Goal: Information Seeking & Learning: Learn about a topic

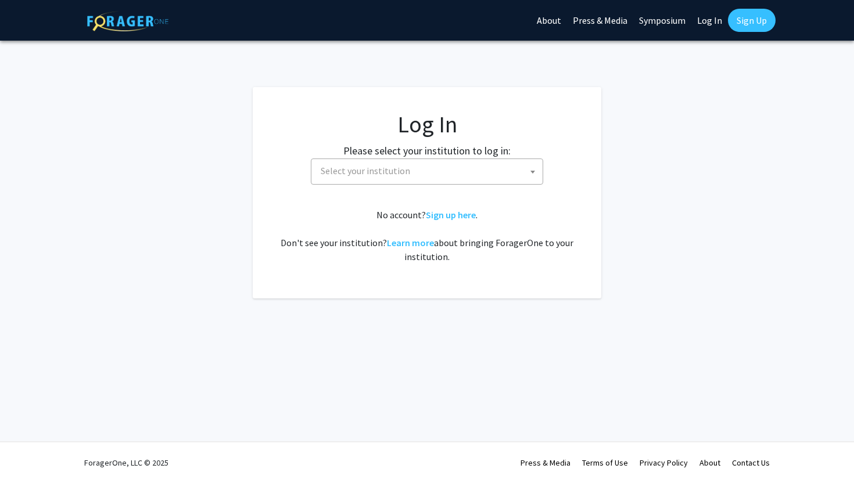
select select
click at [445, 174] on span "Select your institution" at bounding box center [429, 171] width 226 height 24
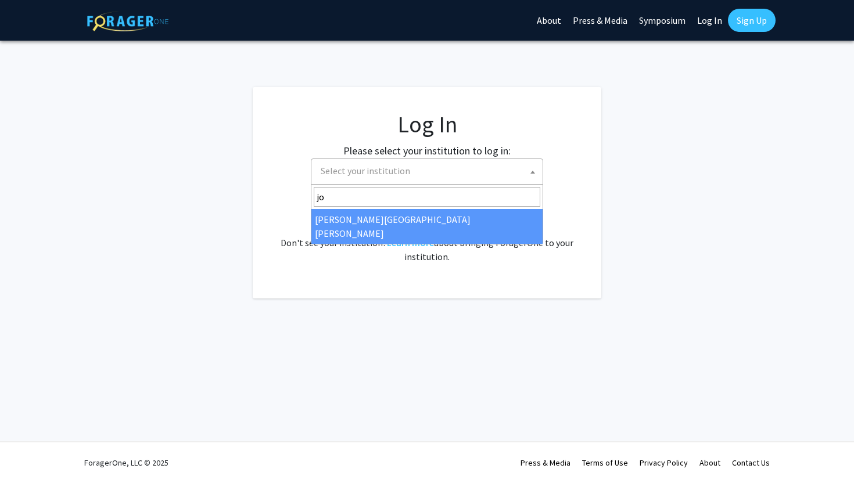
type input "jo"
click at [384, 207] on span "jo" at bounding box center [426, 197] width 231 height 24
select select "1"
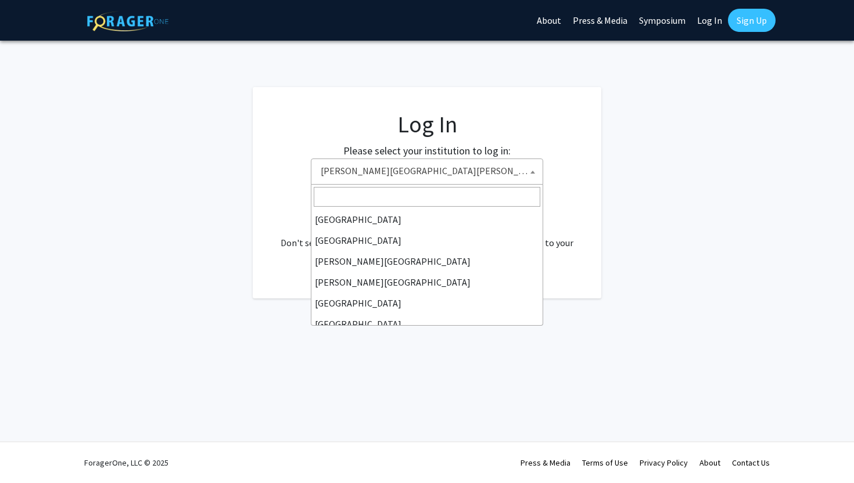
scroll to position [188, 0]
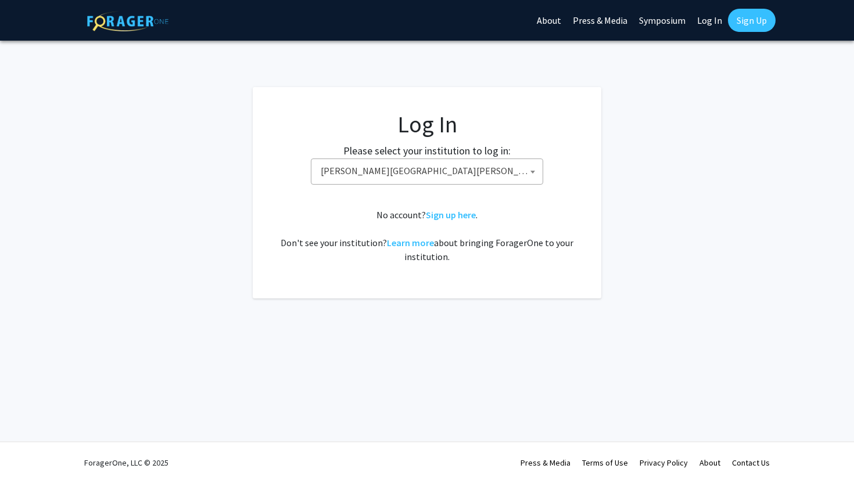
click at [630, 205] on fg-login "Log In Please select your institution to log in: Baylor University Brandeis Uni…" at bounding box center [427, 192] width 854 height 211
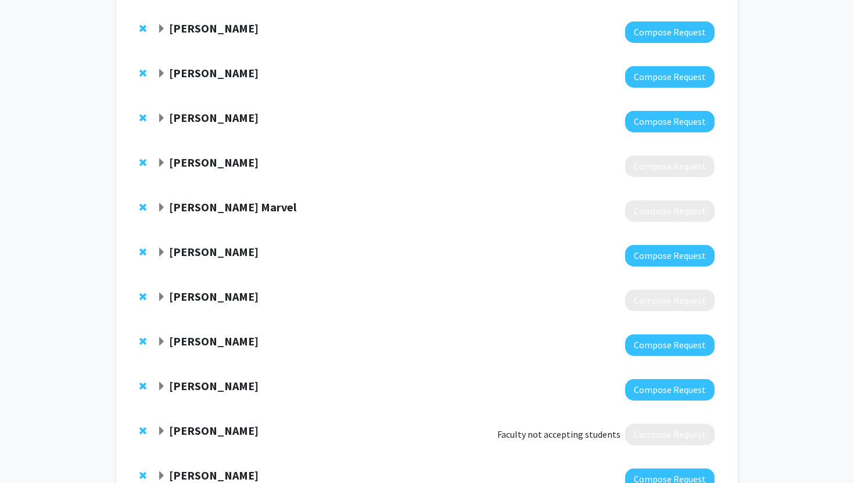
scroll to position [348, 0]
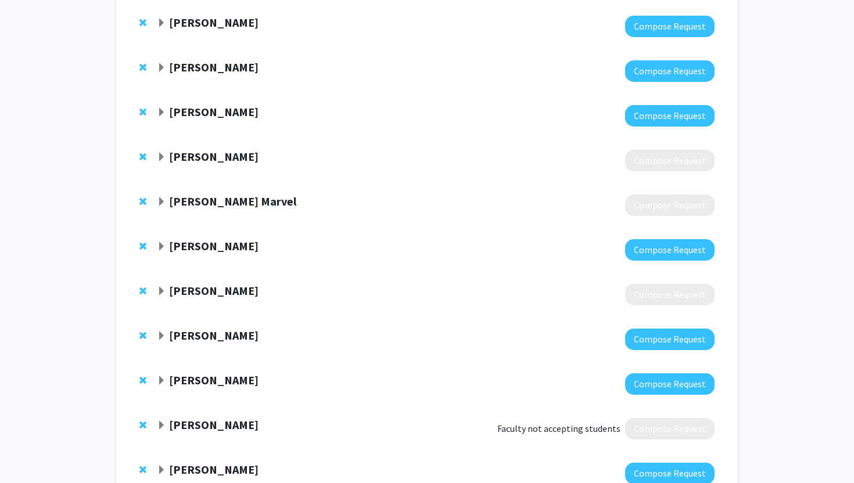
click at [195, 244] on strong "[PERSON_NAME]" at bounding box center [213, 246] width 89 height 15
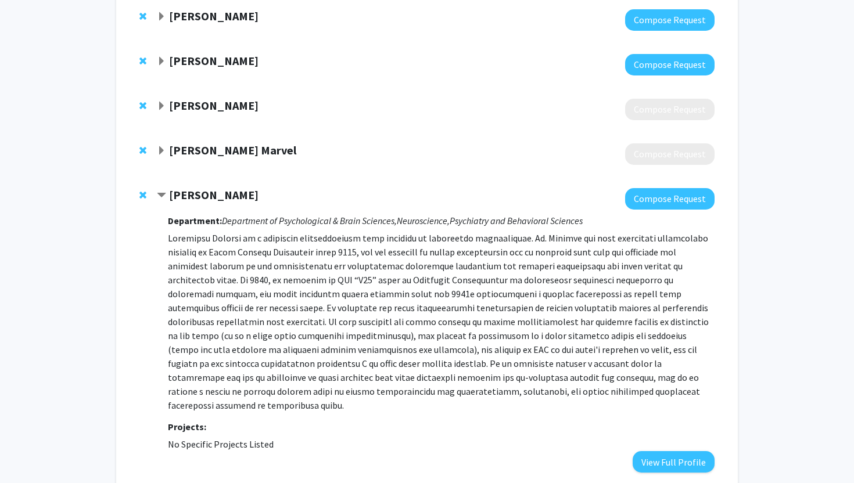
scroll to position [405, 0]
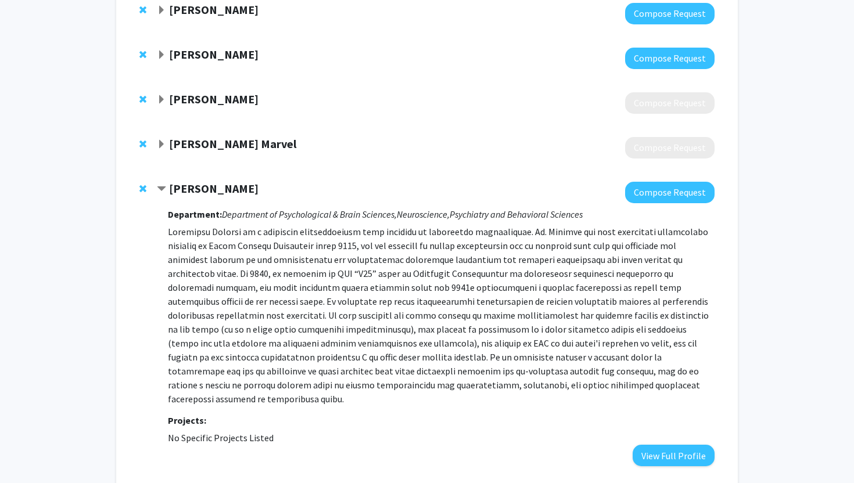
click at [200, 189] on strong "[PERSON_NAME]" at bounding box center [213, 188] width 89 height 15
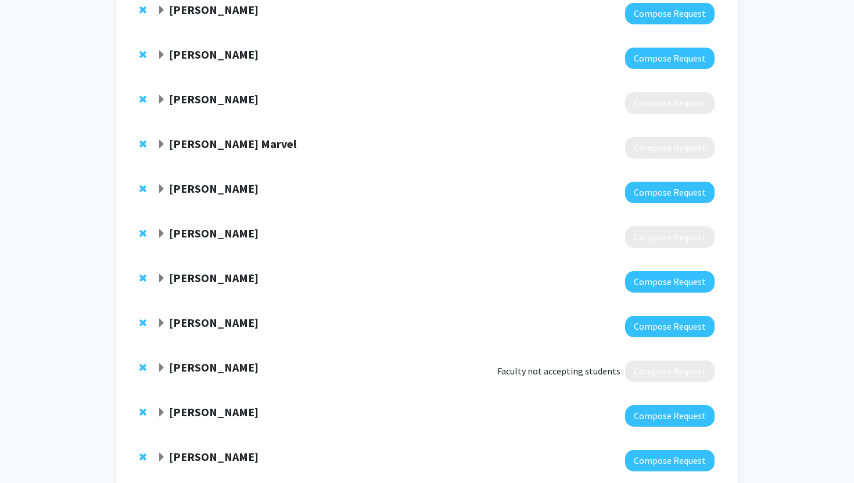
click at [191, 146] on strong "[PERSON_NAME] Marvel" at bounding box center [232, 143] width 127 height 15
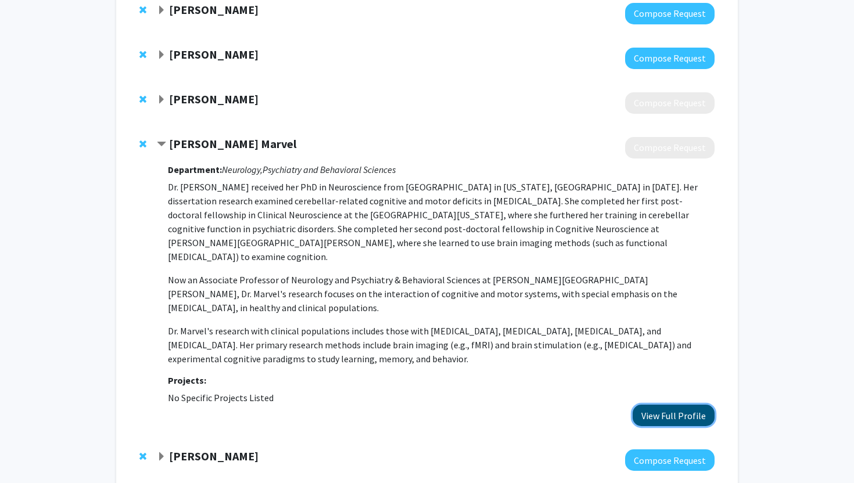
click at [676, 405] on button "View Full Profile" at bounding box center [673, 415] width 82 height 21
click at [211, 149] on strong "[PERSON_NAME] Marvel" at bounding box center [232, 143] width 127 height 15
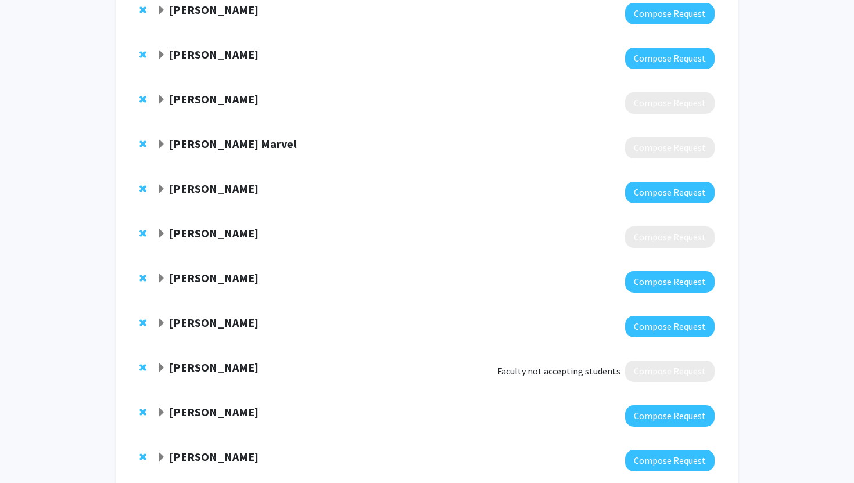
click at [192, 186] on strong "[PERSON_NAME]" at bounding box center [213, 188] width 89 height 15
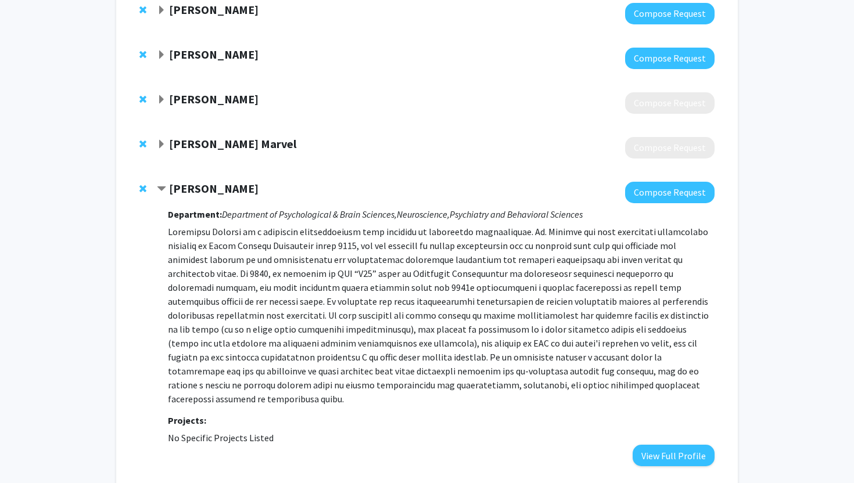
click at [192, 186] on strong "[PERSON_NAME]" at bounding box center [213, 188] width 89 height 15
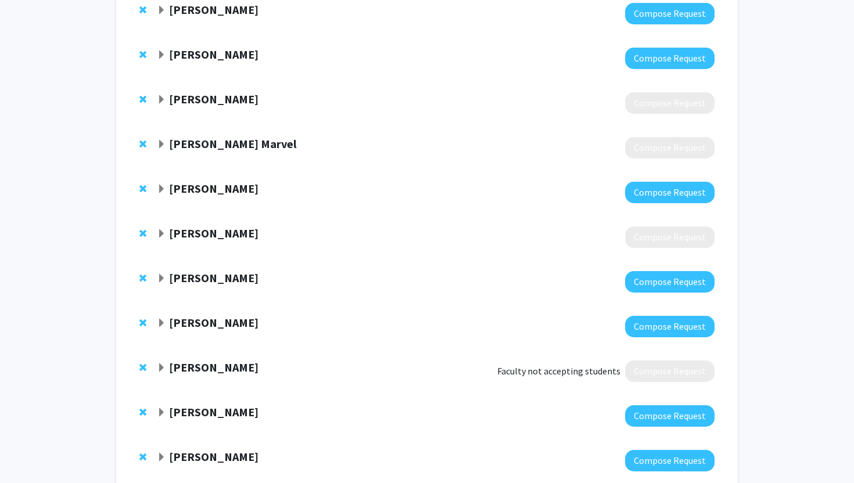
click at [190, 233] on strong "[PERSON_NAME]" at bounding box center [213, 233] width 89 height 15
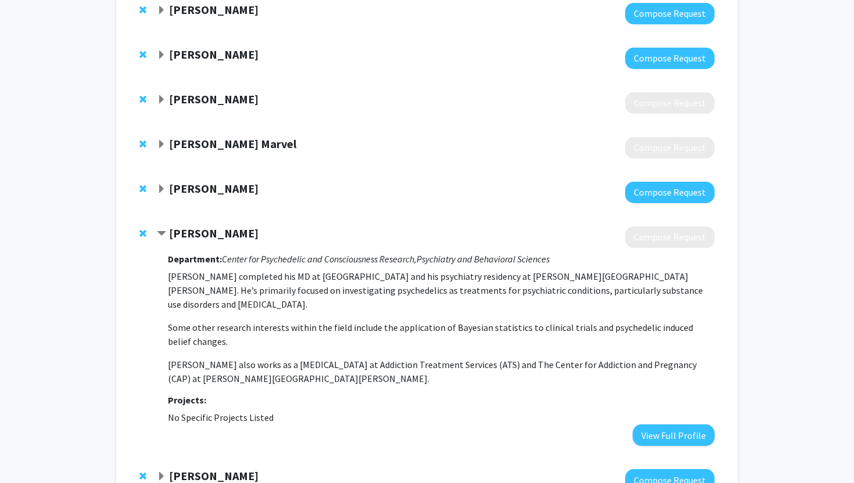
click at [190, 233] on strong "[PERSON_NAME]" at bounding box center [213, 233] width 89 height 15
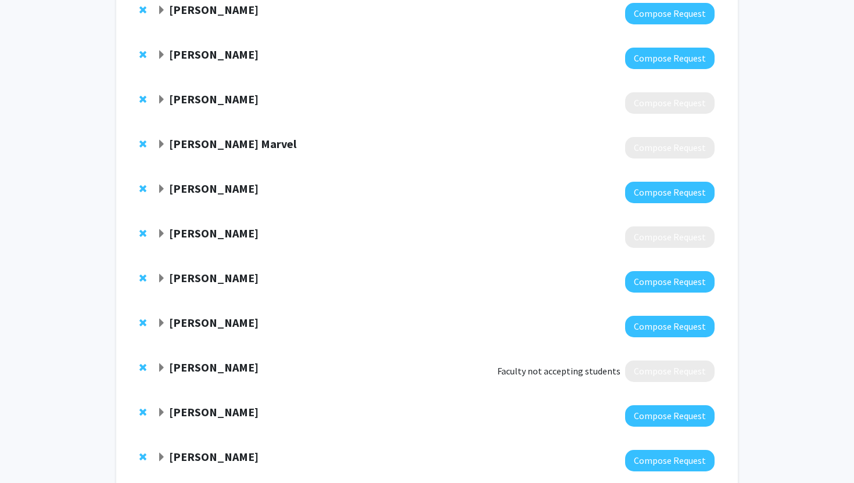
click at [194, 274] on strong "[PERSON_NAME]" at bounding box center [213, 278] width 89 height 15
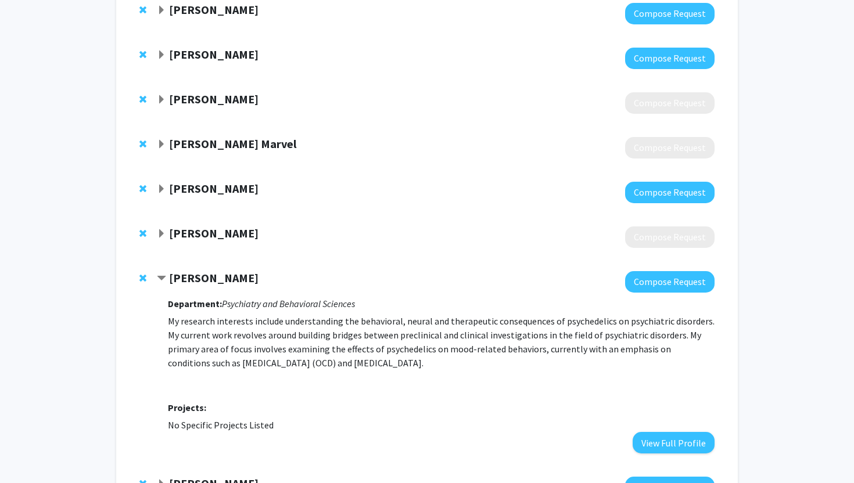
click at [157, 274] on span "Contract Praachi Tiwari Bookmark" at bounding box center [161, 278] width 9 height 9
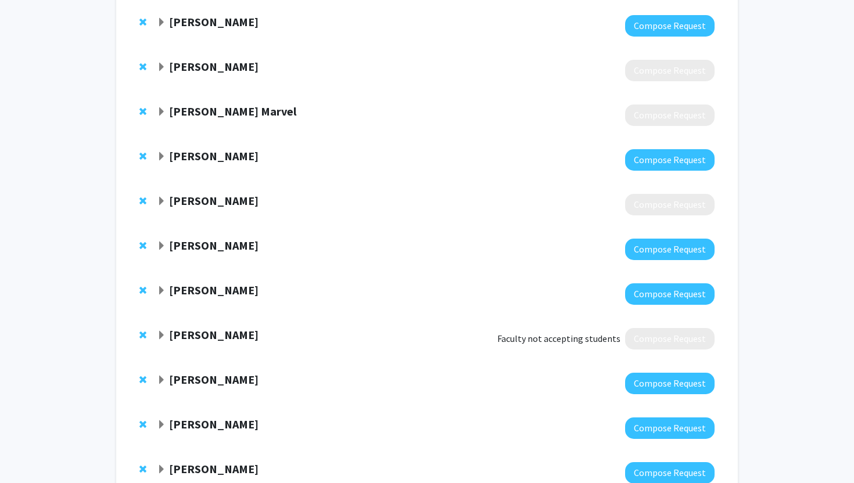
scroll to position [445, 0]
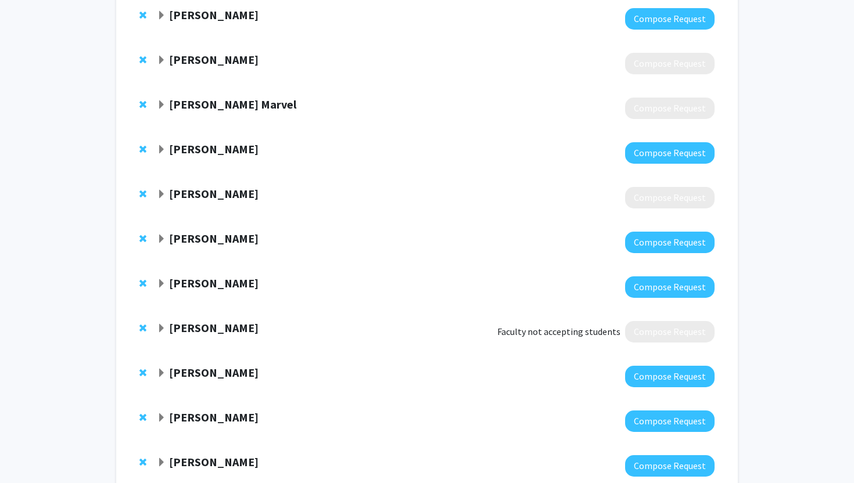
click at [157, 282] on span "Expand Antonio Graham Bookmark" at bounding box center [161, 283] width 9 height 9
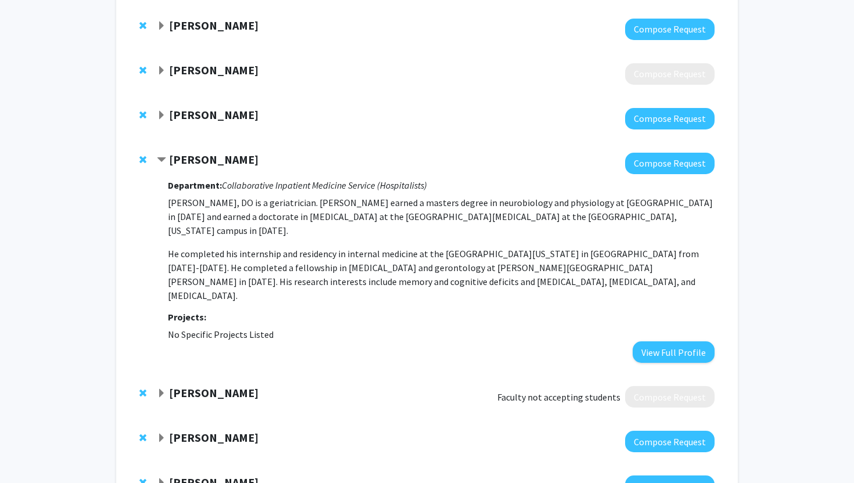
scroll to position [585, 0]
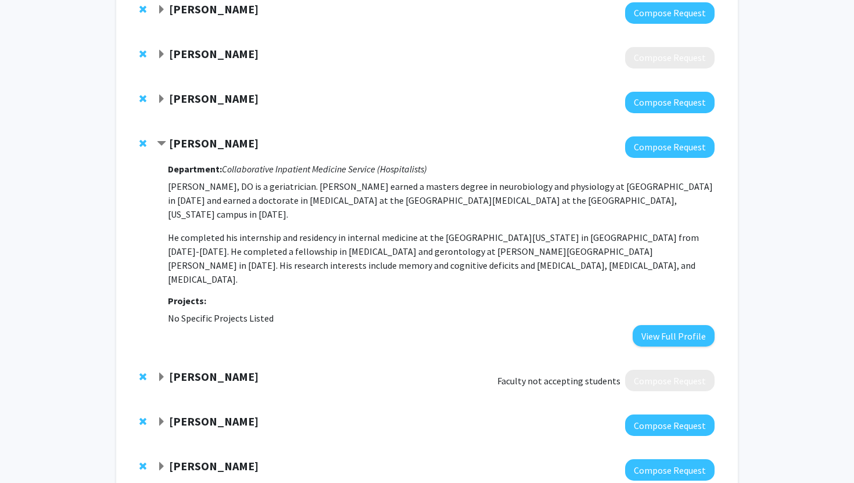
click at [215, 369] on strong "[PERSON_NAME]" at bounding box center [213, 376] width 89 height 15
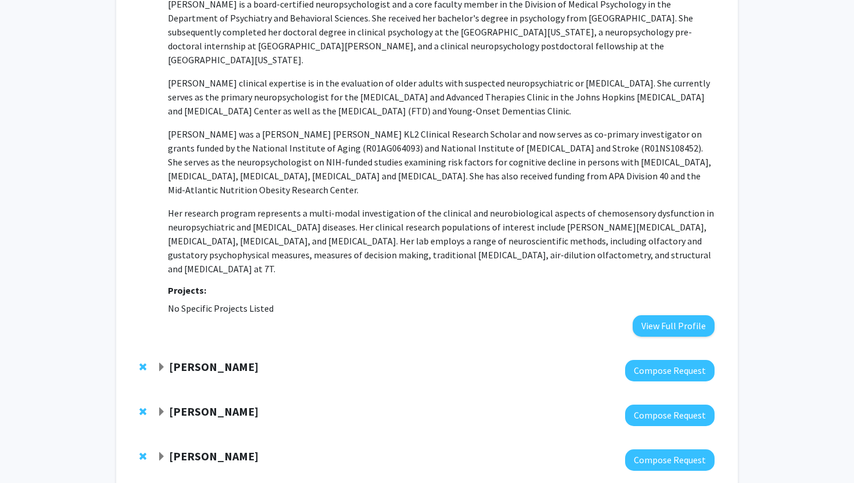
scroll to position [1020, 0]
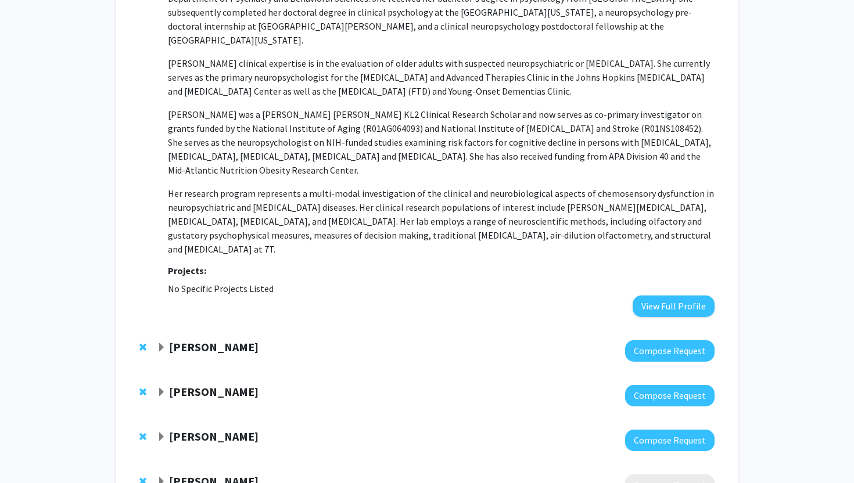
click at [217, 340] on strong "[PERSON_NAME]" at bounding box center [213, 347] width 89 height 15
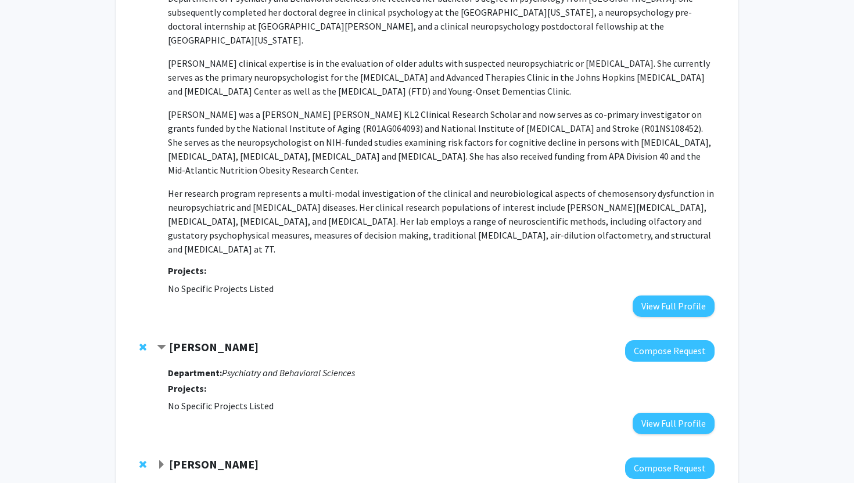
click at [232, 340] on strong "[PERSON_NAME]" at bounding box center [213, 347] width 89 height 15
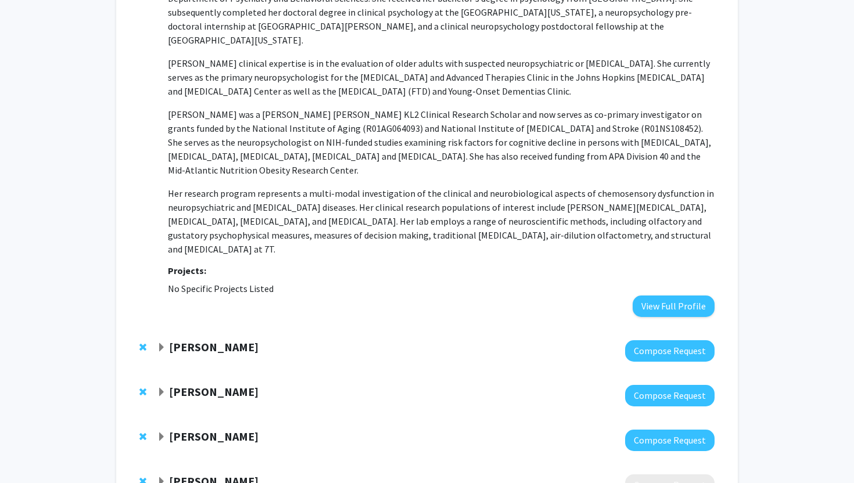
click at [222, 384] on strong "[PERSON_NAME]" at bounding box center [213, 391] width 89 height 15
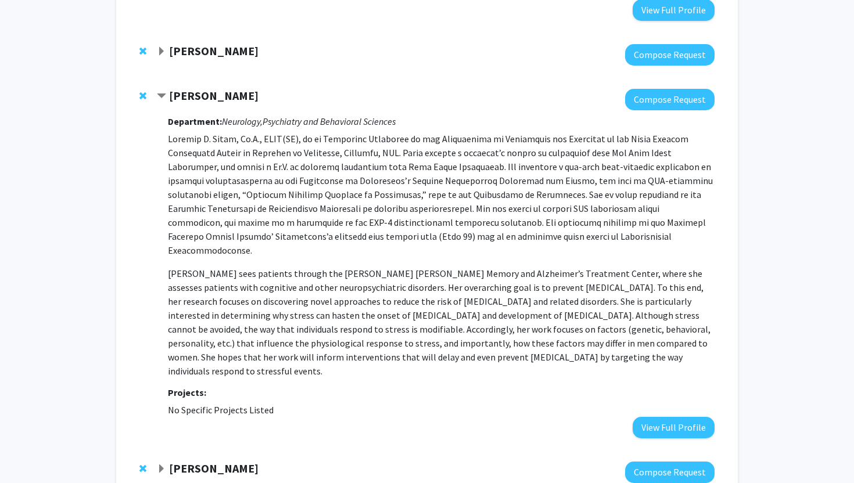
scroll to position [1319, 0]
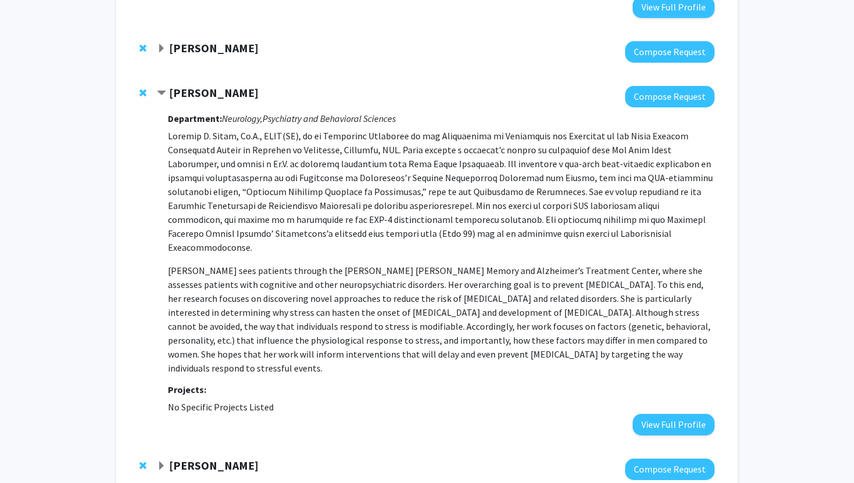
click at [236, 458] on strong "[PERSON_NAME]" at bounding box center [213, 465] width 89 height 15
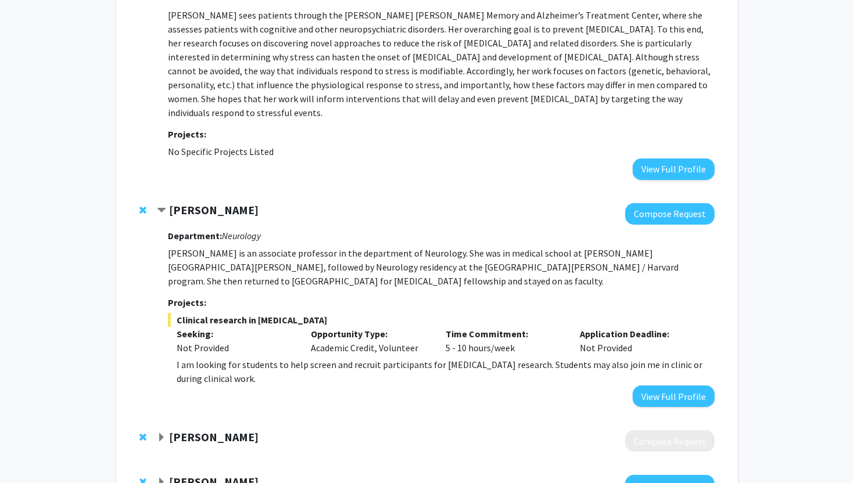
scroll to position [1589, 0]
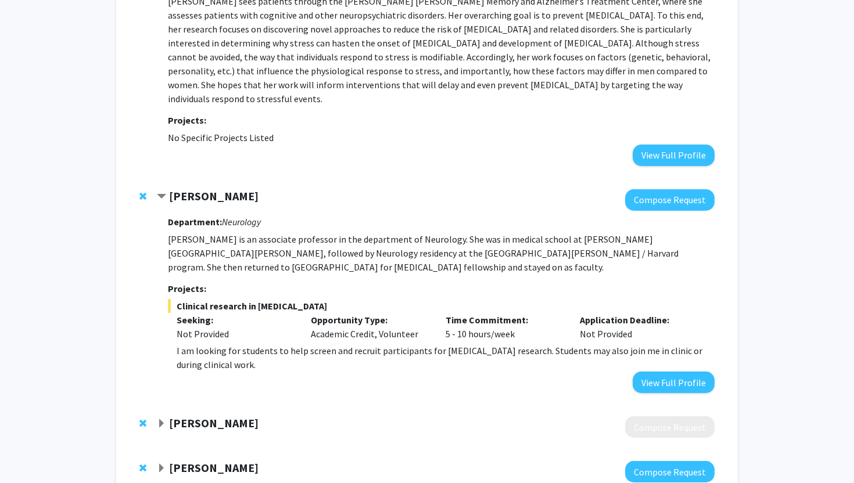
click at [203, 416] on strong "[PERSON_NAME]" at bounding box center [213, 423] width 89 height 15
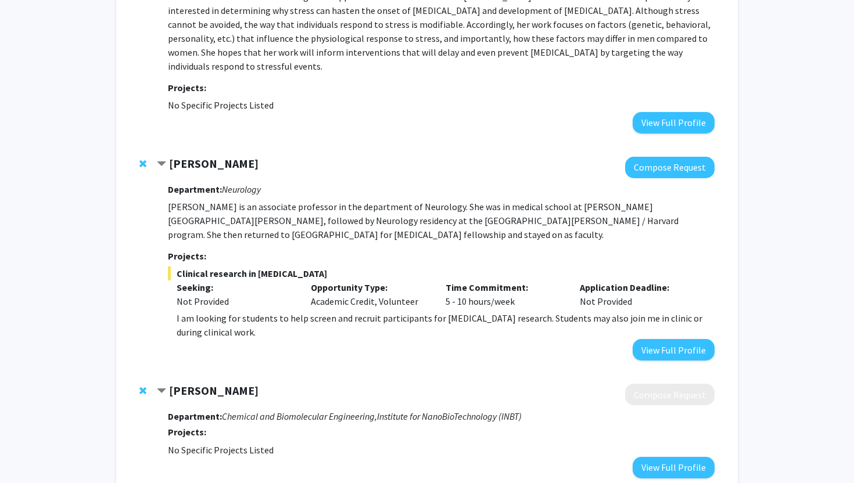
scroll to position [1650, 0]
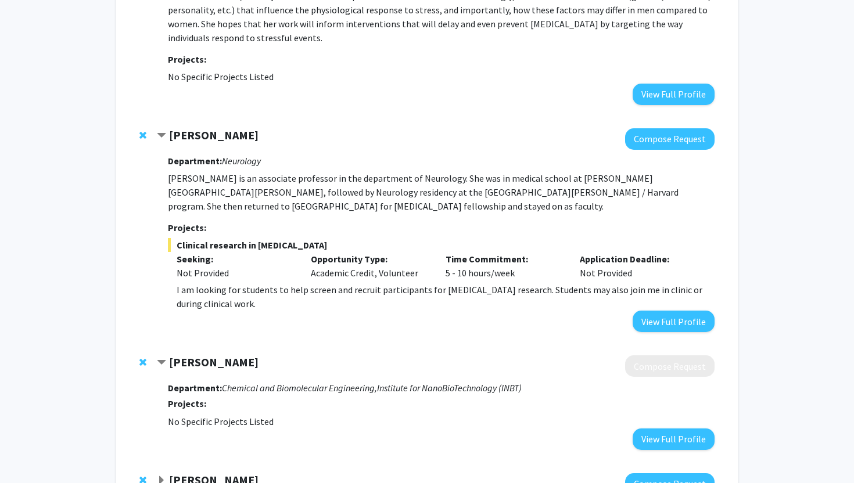
click at [207, 473] on strong "[PERSON_NAME]" at bounding box center [213, 480] width 89 height 15
click at [226, 355] on strong "[PERSON_NAME]" at bounding box center [213, 362] width 89 height 15
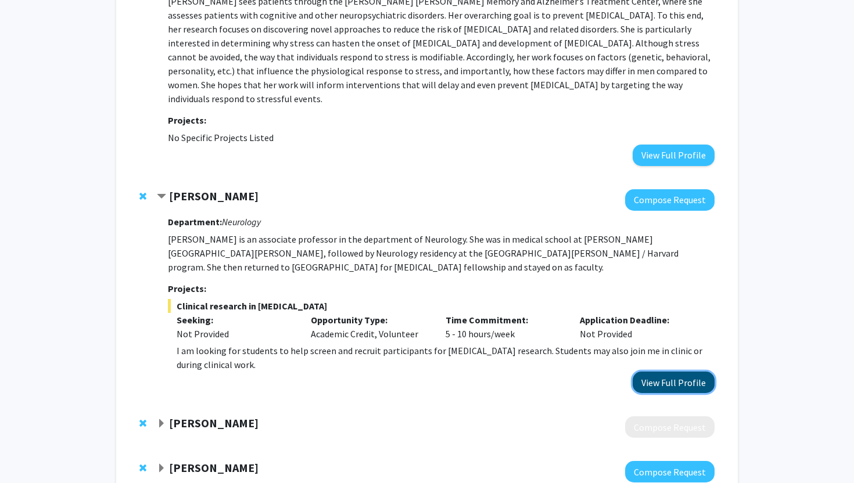
click at [650, 372] on button "View Full Profile" at bounding box center [673, 382] width 82 height 21
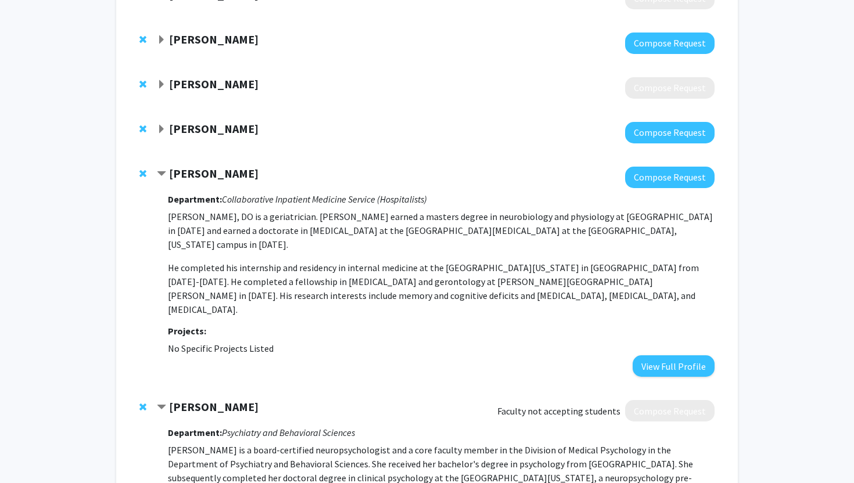
scroll to position [0, 0]
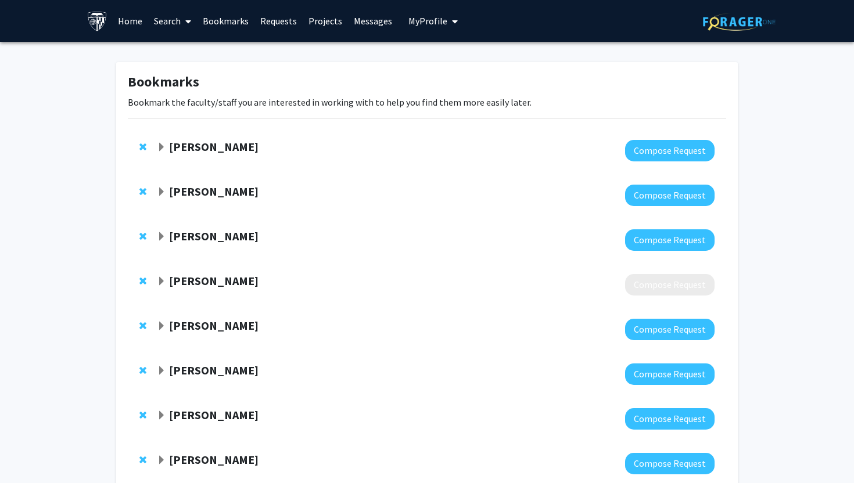
click at [178, 17] on link "Search" at bounding box center [172, 21] width 49 height 41
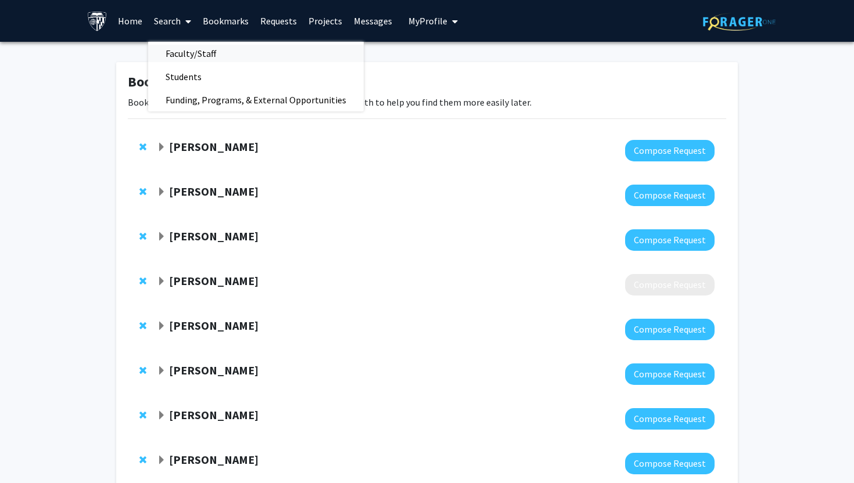
click at [196, 46] on span "Faculty/Staff" at bounding box center [190, 53] width 85 height 23
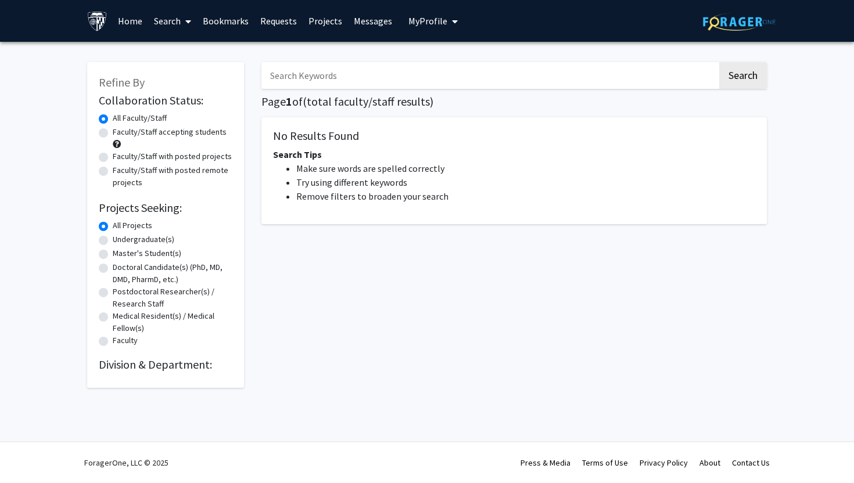
click at [357, 77] on input "Search Keywords" at bounding box center [489, 75] width 456 height 27
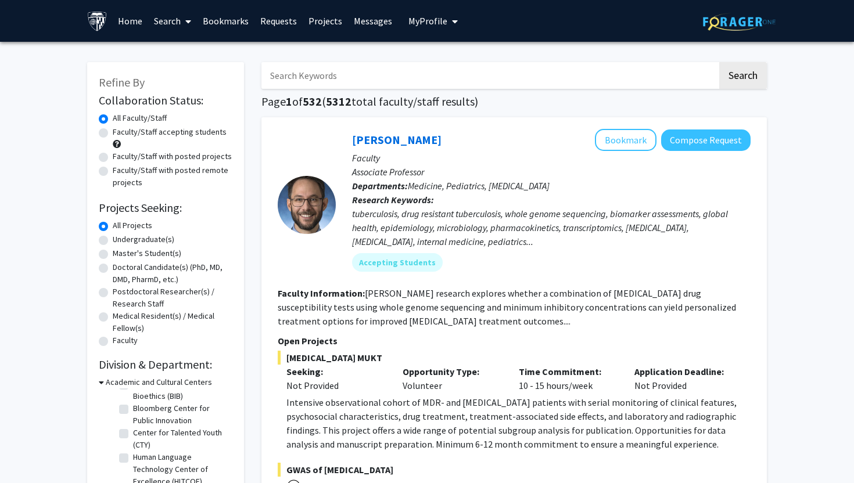
click at [350, 76] on input "Search Keywords" at bounding box center [489, 75] width 456 height 27
type input "cognitive science"
click at [178, 135] on label "Faculty/Staff accepting students" at bounding box center [170, 132] width 114 height 12
click at [120, 134] on input "Faculty/Staff accepting students" at bounding box center [117, 130] width 8 height 8
radio input "true"
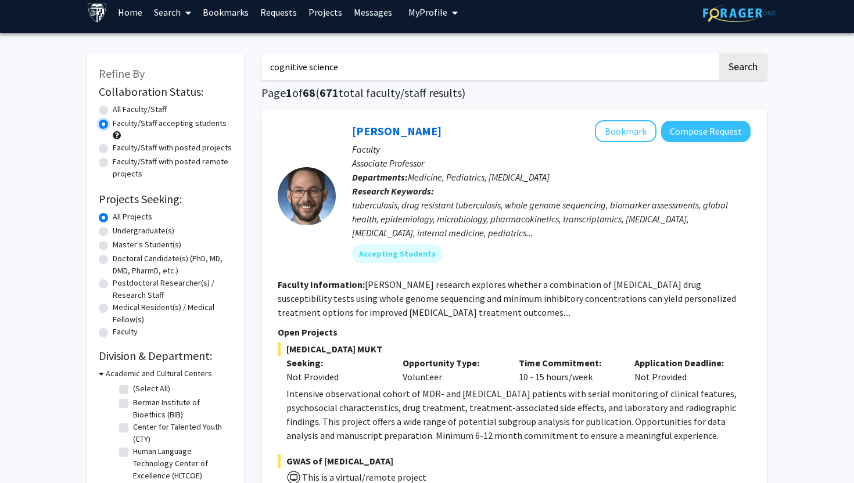
scroll to position [9, 0]
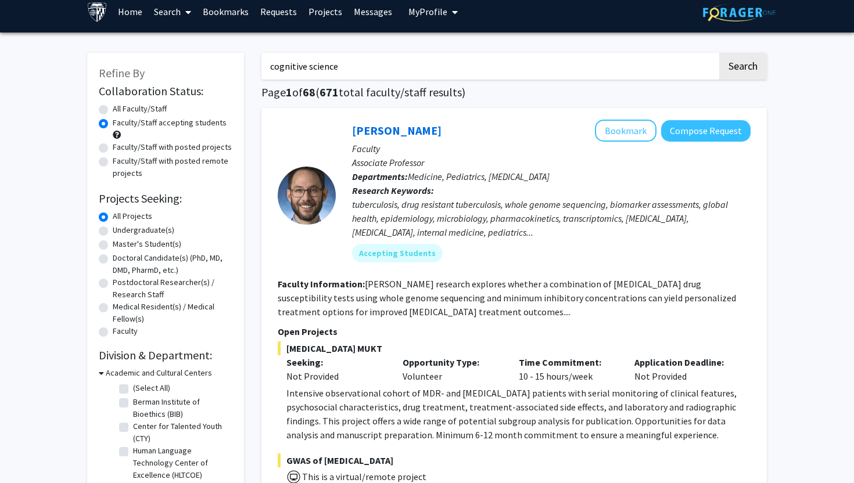
click at [392, 69] on input "cognitive science" at bounding box center [489, 66] width 456 height 27
click at [719, 53] on button "Search" at bounding box center [743, 66] width 48 height 27
radio input "true"
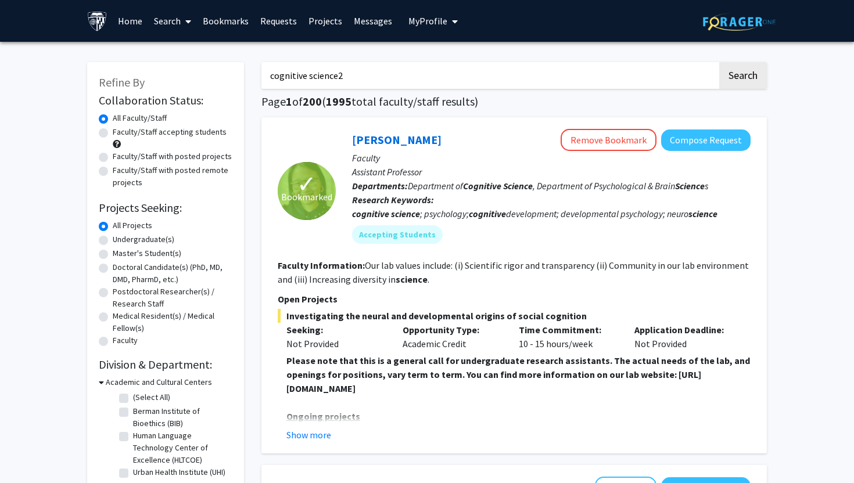
type input "cognitive science2"
click at [195, 159] on label "Faculty/Staff with posted projects" at bounding box center [172, 156] width 119 height 12
click at [120, 158] on input "Faculty/Staff with posted projects" at bounding box center [117, 154] width 8 height 8
radio input "true"
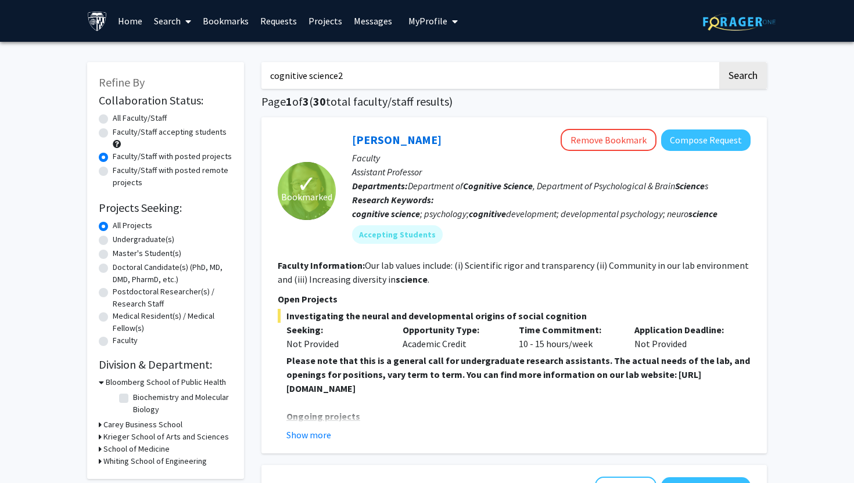
click at [333, 75] on input "cognitive science2" at bounding box center [489, 75] width 456 height 27
type input "cognitive"
click at [719, 62] on button "Search" at bounding box center [743, 75] width 48 height 27
radio input "true"
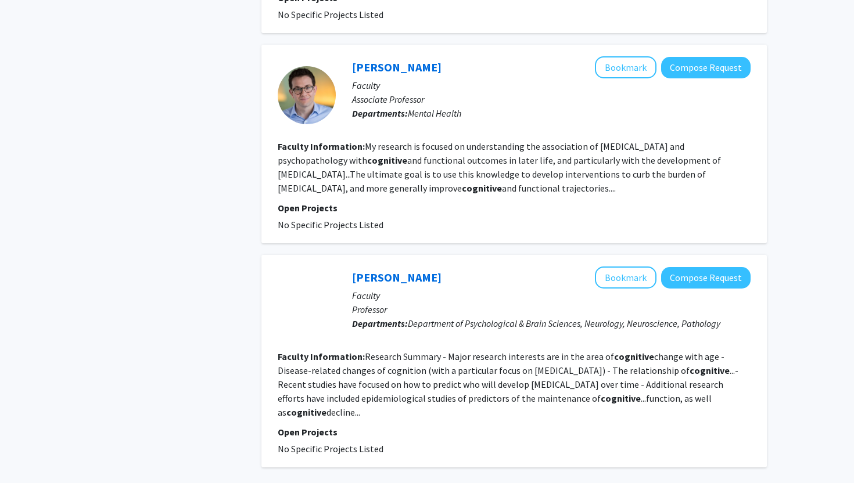
scroll to position [2351, 0]
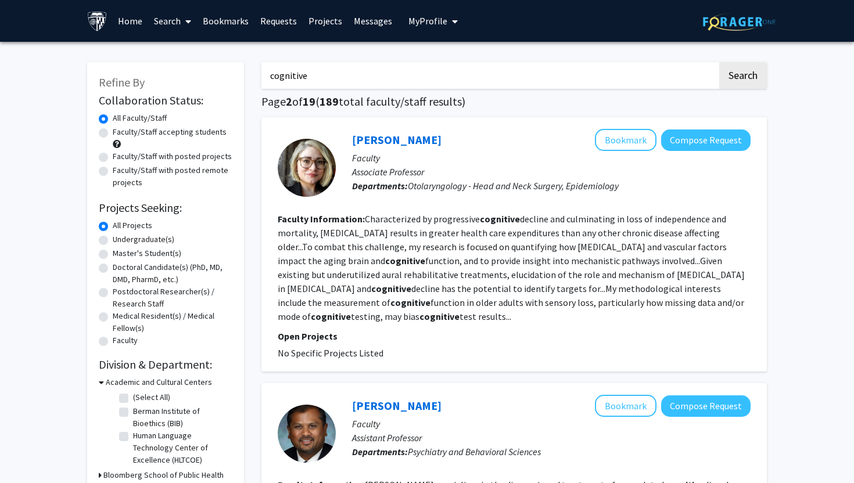
drag, startPoint x: 382, startPoint y: 74, endPoint x: 192, endPoint y: 73, distance: 189.9
click at [719, 62] on button "Search" at bounding box center [743, 75] width 48 height 27
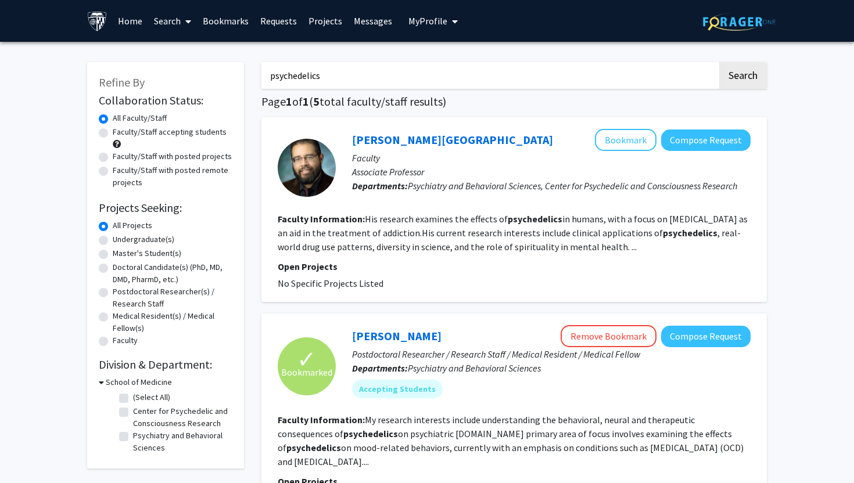
click at [365, 81] on input "psychedelics" at bounding box center [489, 75] width 456 height 27
type input "psychedelic"
click at [719, 62] on button "Search" at bounding box center [743, 75] width 48 height 27
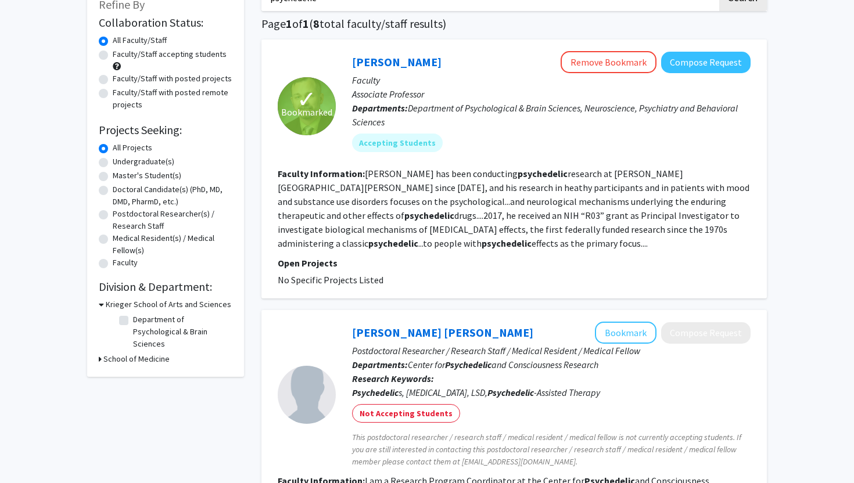
scroll to position [77, 0]
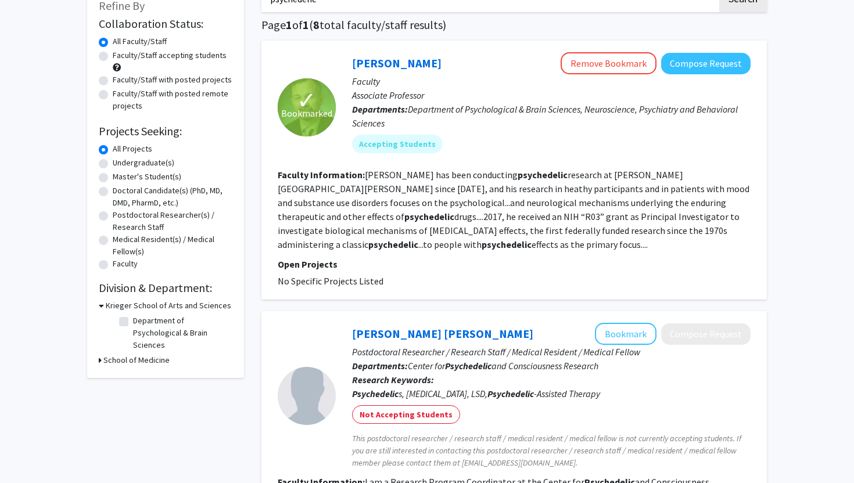
click at [211, 81] on label "Faculty/Staff with posted projects" at bounding box center [172, 80] width 119 height 12
click at [120, 81] on input "Faculty/Staff with posted projects" at bounding box center [117, 78] width 8 height 8
radio input "true"
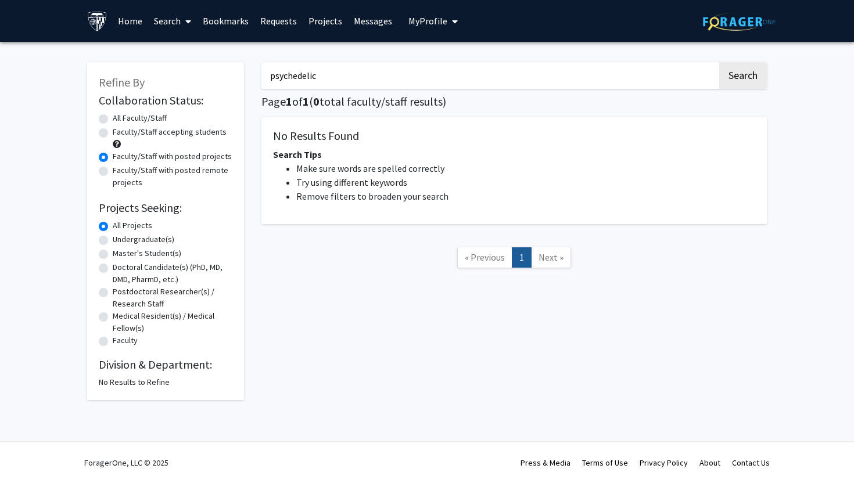
click at [184, 131] on label "Faculty/Staff accepting students" at bounding box center [170, 132] width 114 height 12
click at [120, 131] on input "Faculty/Staff accepting students" at bounding box center [117, 130] width 8 height 8
radio input "true"
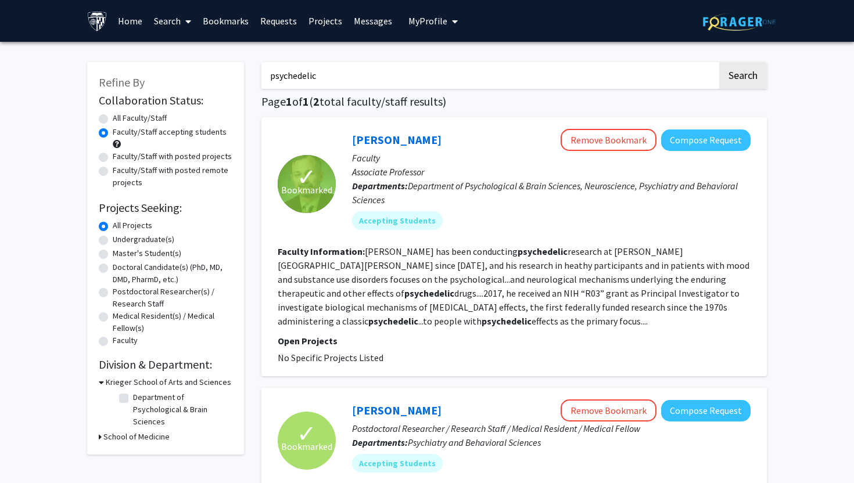
click at [148, 120] on label "All Faculty/Staff" at bounding box center [140, 118] width 54 height 12
click at [120, 120] on input "All Faculty/Staff" at bounding box center [117, 116] width 8 height 8
radio input "true"
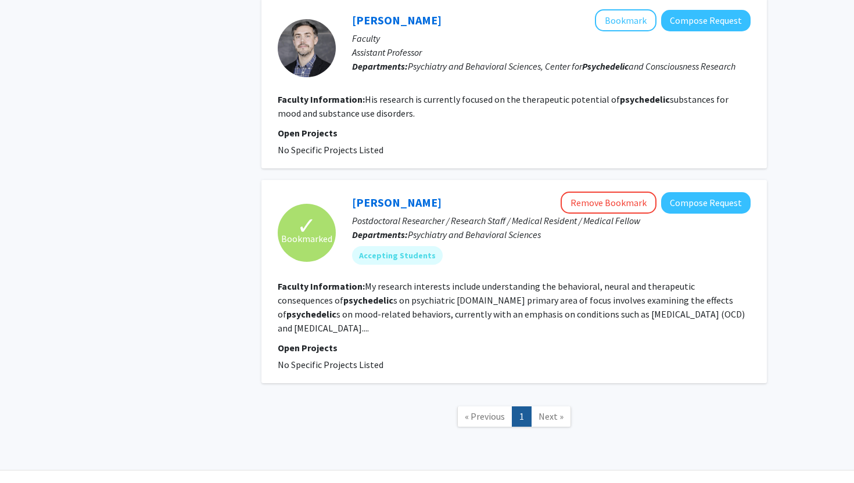
scroll to position [1469, 0]
click at [408, 195] on link "[PERSON_NAME]" at bounding box center [396, 202] width 89 height 15
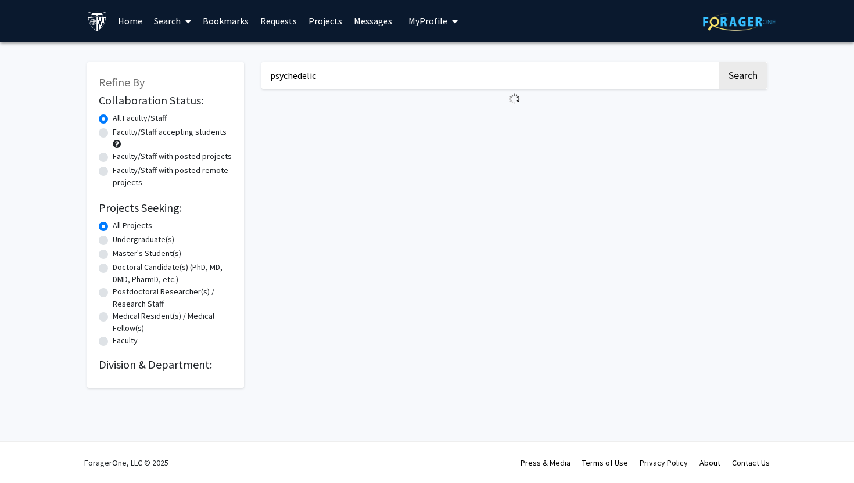
drag, startPoint x: 324, startPoint y: 77, endPoint x: 198, endPoint y: 68, distance: 126.4
click at [200, 71] on div "Refine By Collaboration Status: Collaboration Status All Faculty/Staff Collabor…" at bounding box center [426, 219] width 697 height 337
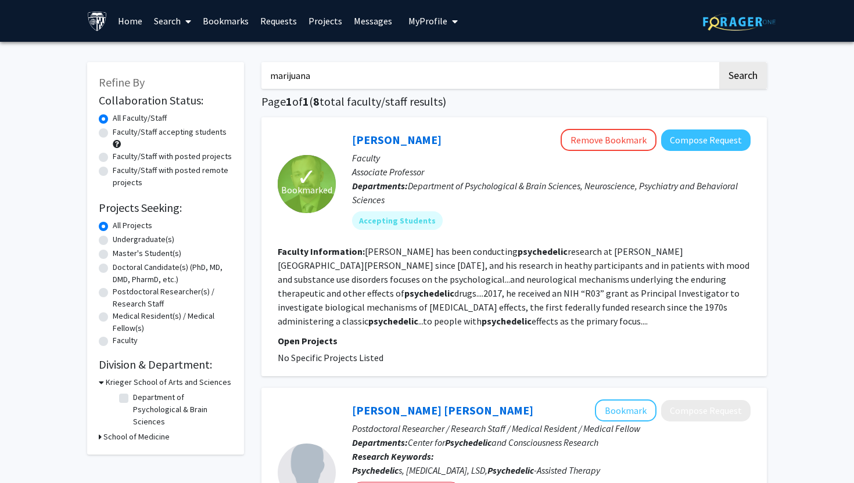
type input "marijuana"
click at [719, 62] on button "Search" at bounding box center [743, 75] width 48 height 27
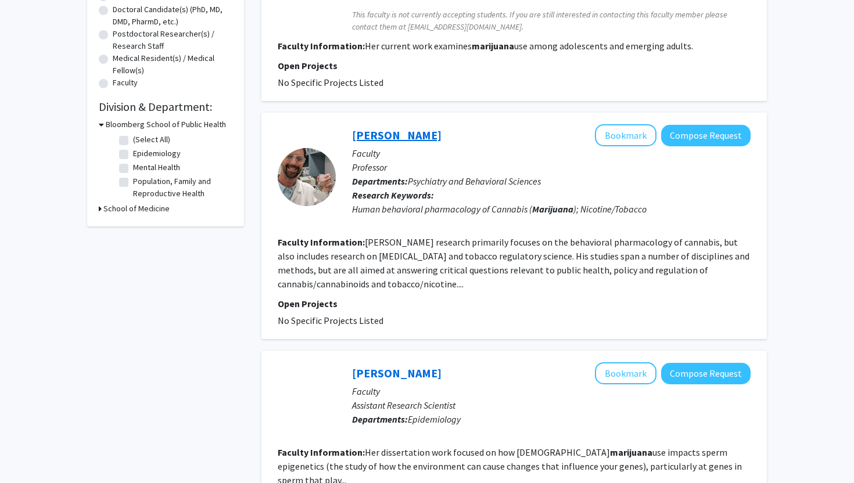
scroll to position [259, 0]
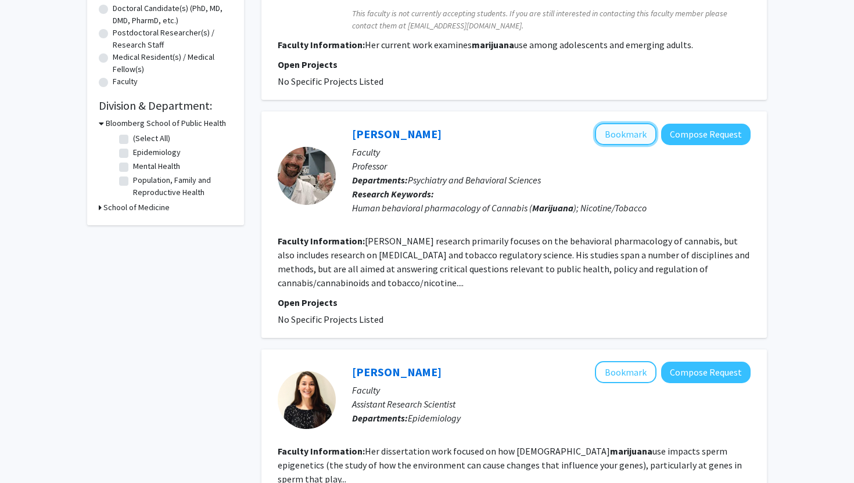
click at [632, 131] on button "Bookmark" at bounding box center [626, 134] width 62 height 22
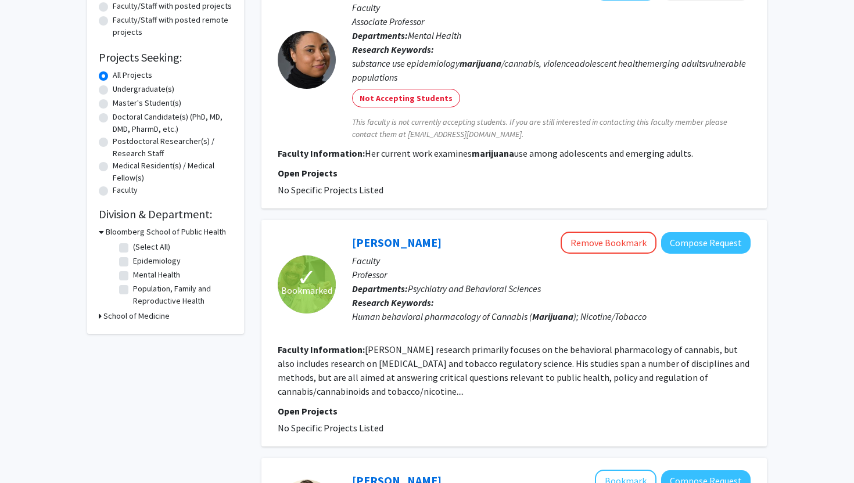
scroll to position [0, 0]
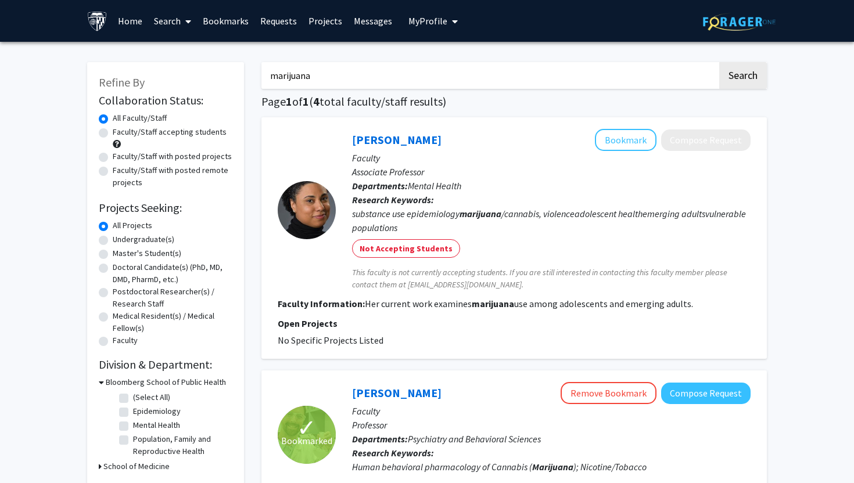
drag, startPoint x: 341, startPoint y: 79, endPoint x: 199, endPoint y: 68, distance: 142.7
type input "thc"
click at [719, 62] on button "Search" at bounding box center [743, 75] width 48 height 27
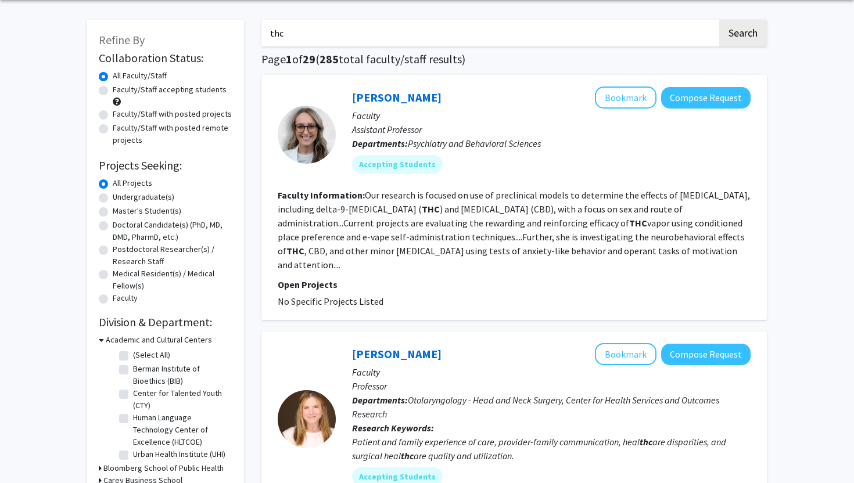
scroll to position [48, 0]
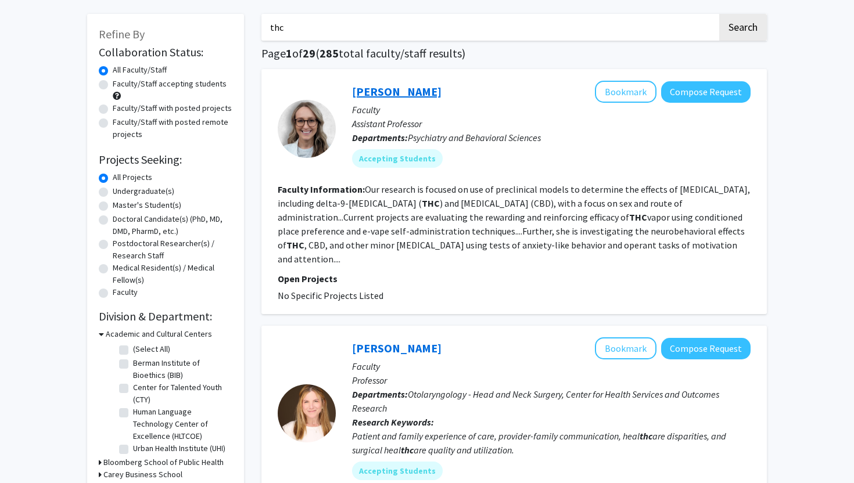
click at [409, 91] on link "[PERSON_NAME]" at bounding box center [396, 91] width 89 height 15
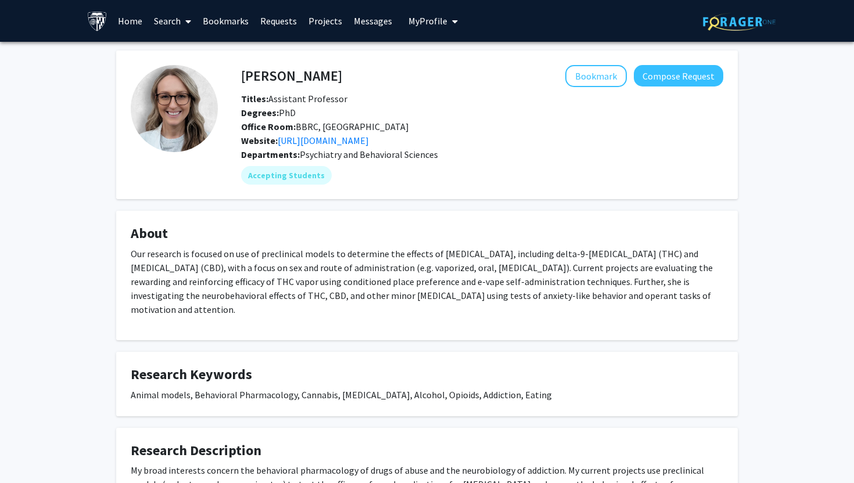
drag, startPoint x: 239, startPoint y: 73, endPoint x: 351, endPoint y: 73, distance: 112.7
click at [351, 73] on div "[PERSON_NAME] Bookmark Compose Request" at bounding box center [481, 76] width 499 height 22
drag, startPoint x: 351, startPoint y: 73, endPoint x: 239, endPoint y: 73, distance: 112.7
click at [239, 73] on div "[PERSON_NAME] Bookmark Compose Request" at bounding box center [481, 76] width 499 height 22
drag, startPoint x: 242, startPoint y: 75, endPoint x: 340, endPoint y: 75, distance: 98.1
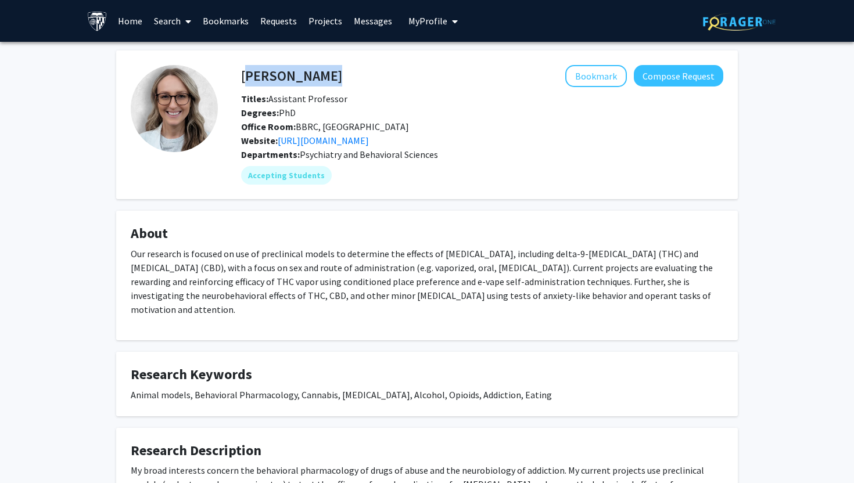
click at [340, 75] on div "[PERSON_NAME] Bookmark Compose Request" at bounding box center [481, 76] width 499 height 22
copy h4 "[PERSON_NAME]"
click at [369, 137] on link "[URL][DOMAIN_NAME]" at bounding box center [323, 141] width 91 height 12
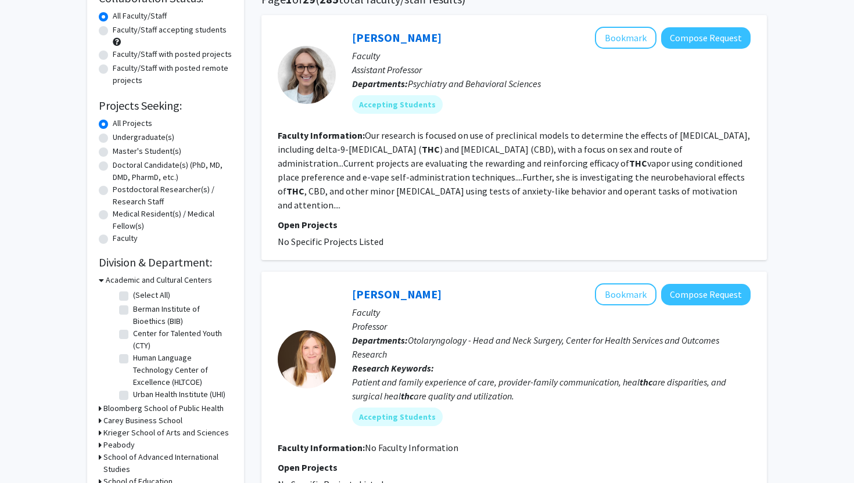
scroll to position [104, 0]
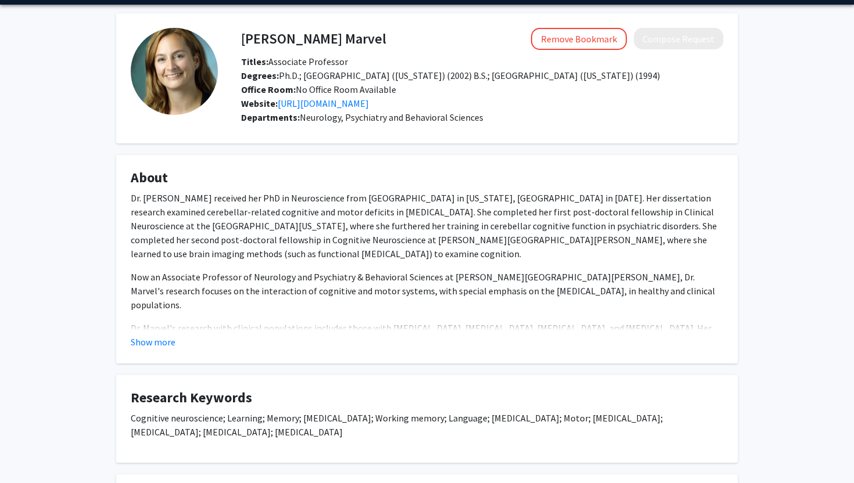
scroll to position [39, 0]
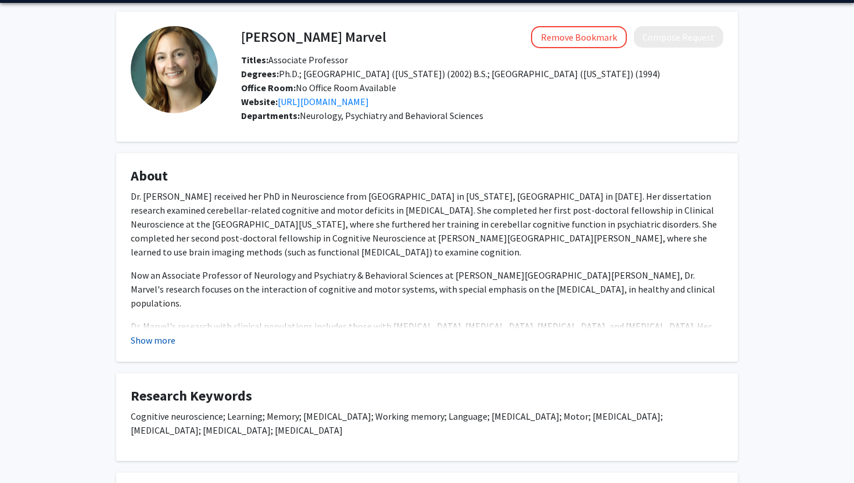
click at [174, 337] on button "Show more" at bounding box center [153, 340] width 45 height 14
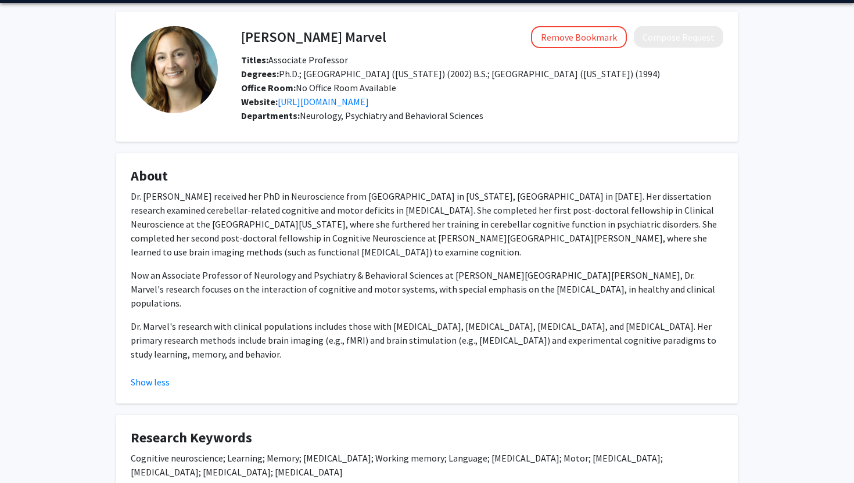
scroll to position [67, 0]
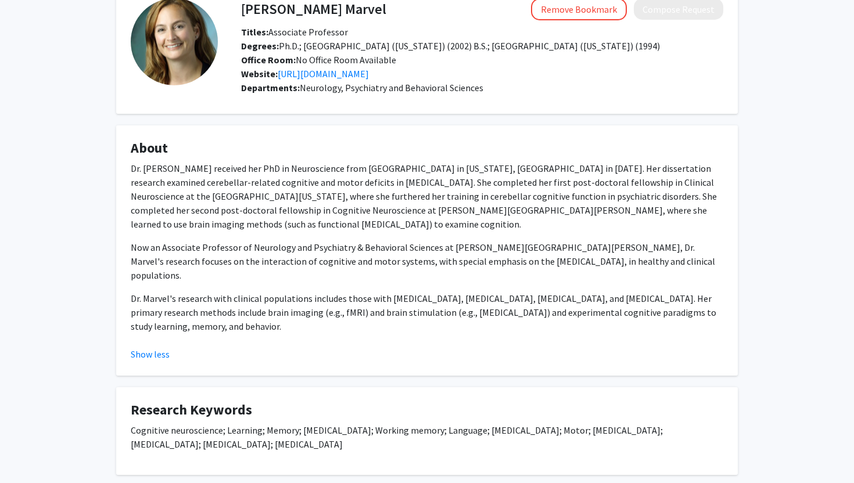
click at [393, 347] on div "Show less" at bounding box center [427, 354] width 592 height 14
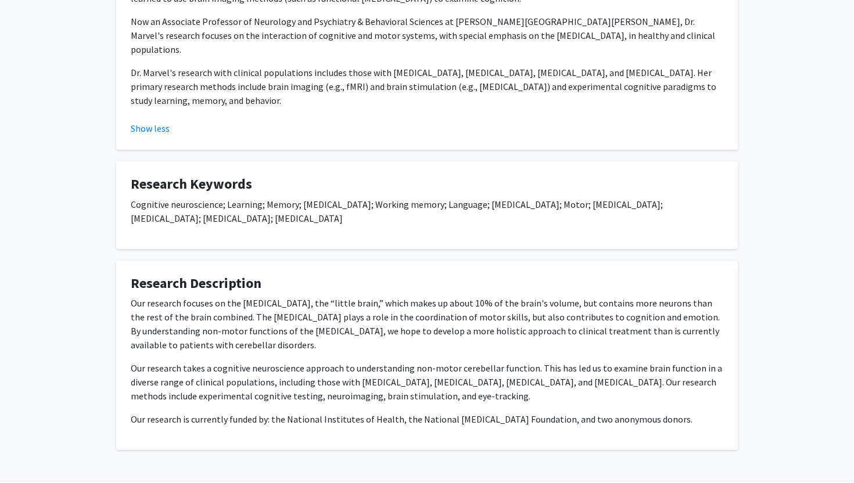
scroll to position [304, 0]
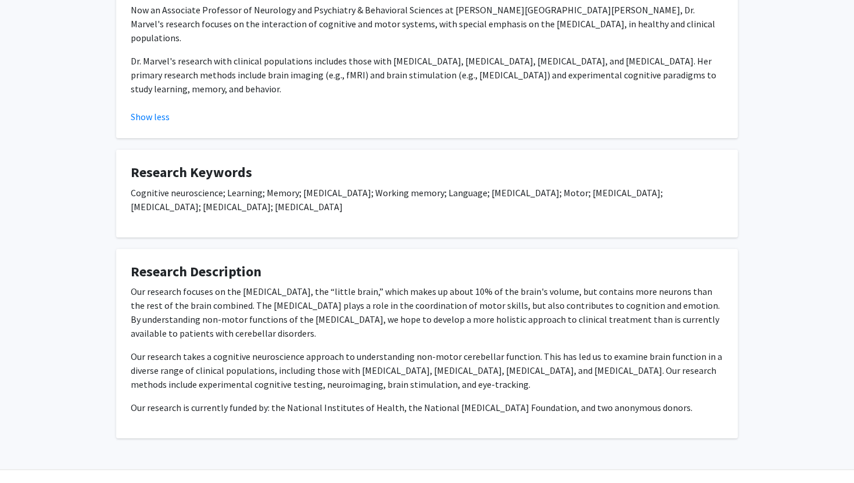
click at [268, 285] on p "Our research focuses on the cerebellum, the “little brain,” which makes up abou…" at bounding box center [427, 313] width 592 height 56
copy p "cerebellum"
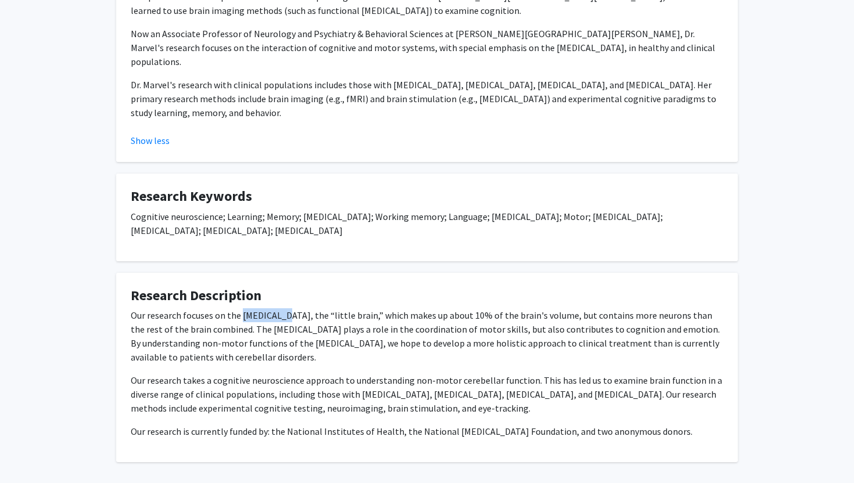
scroll to position [297, 0]
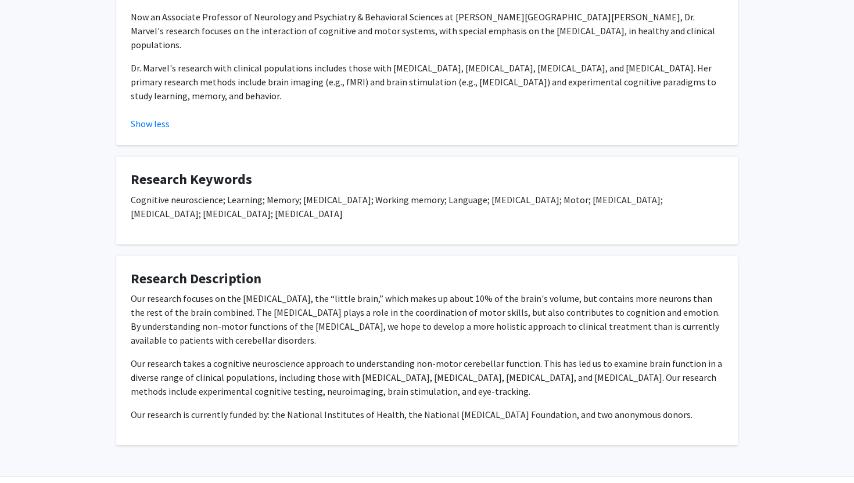
click at [502, 328] on div "Our research focuses on the cerebellum, the “little brain,” which makes up abou…" at bounding box center [427, 357] width 592 height 130
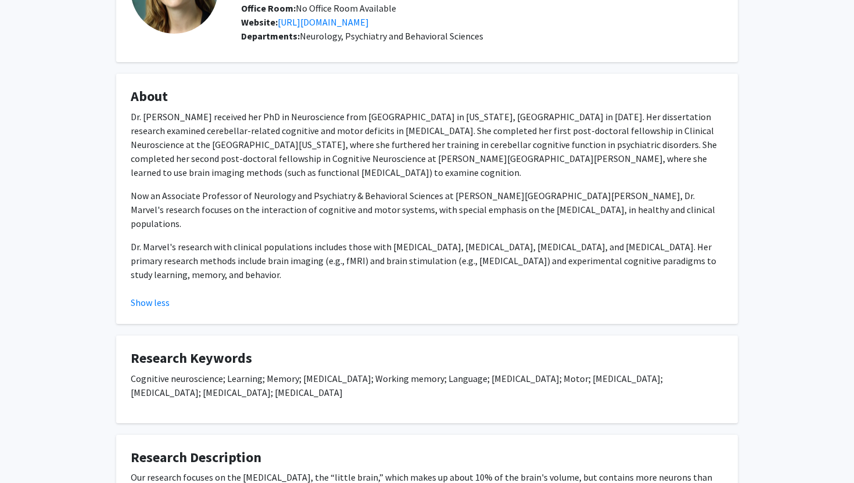
scroll to position [124, 0]
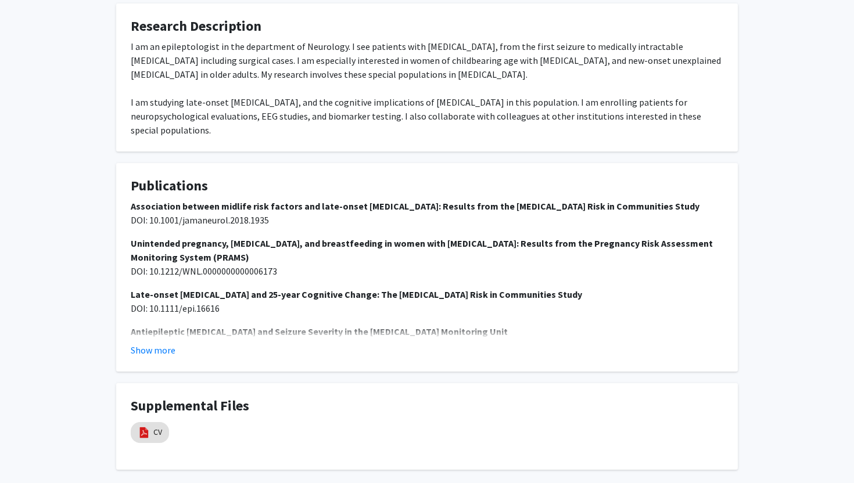
scroll to position [539, 0]
